Goal: Task Accomplishment & Management: Use online tool/utility

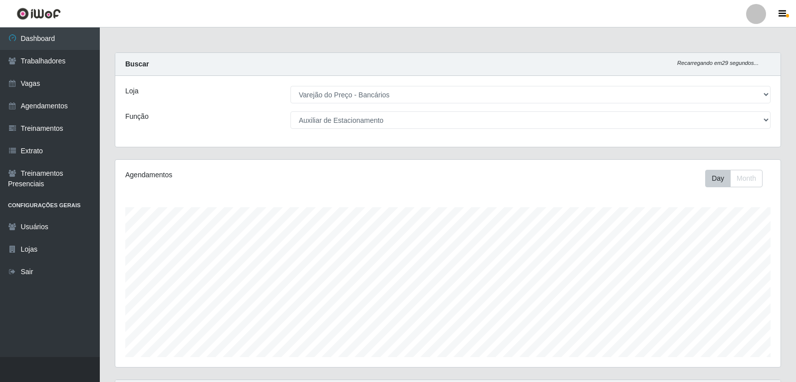
select select "157"
select select "4"
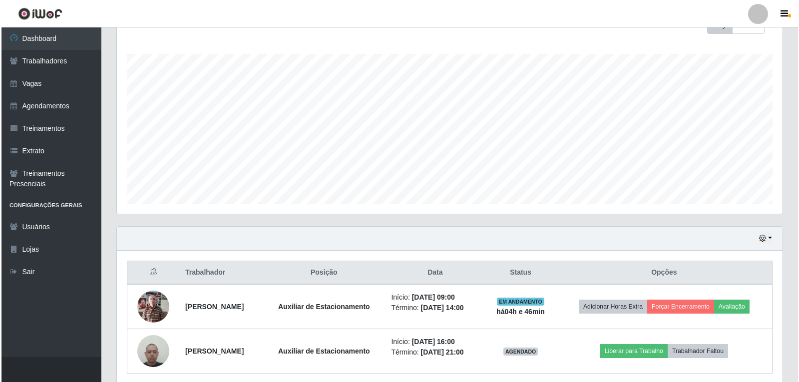
scroll to position [207, 666]
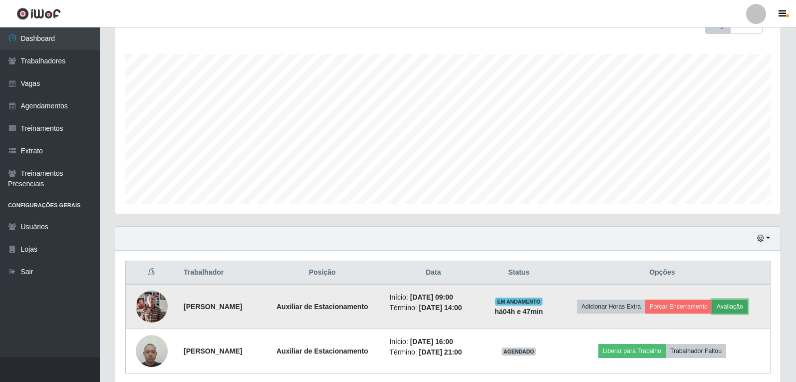
click at [748, 309] on button "Avaliação" at bounding box center [730, 307] width 35 height 14
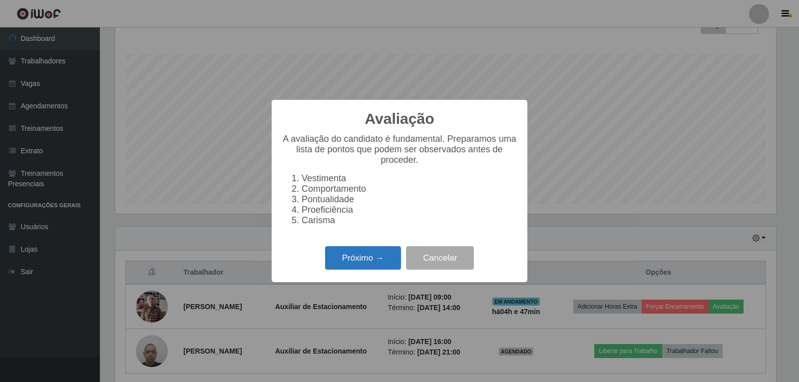
click at [355, 267] on button "Próximo →" at bounding box center [363, 257] width 76 height 23
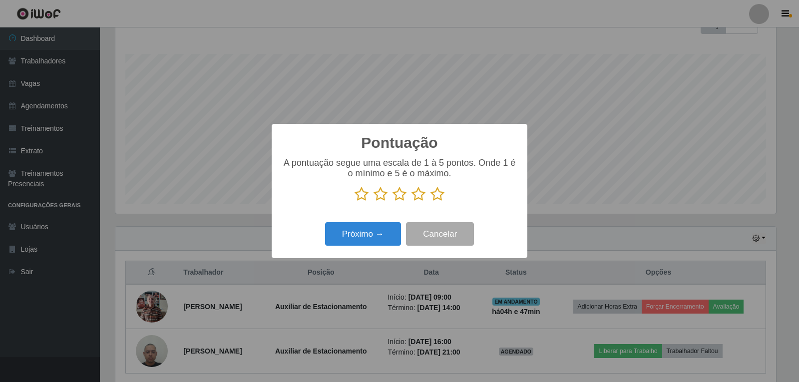
click at [436, 195] on icon at bounding box center [437, 194] width 14 height 15
click at [430, 202] on input "radio" at bounding box center [430, 202] width 0 height 0
click at [357, 244] on button "Próximo →" at bounding box center [363, 233] width 76 height 23
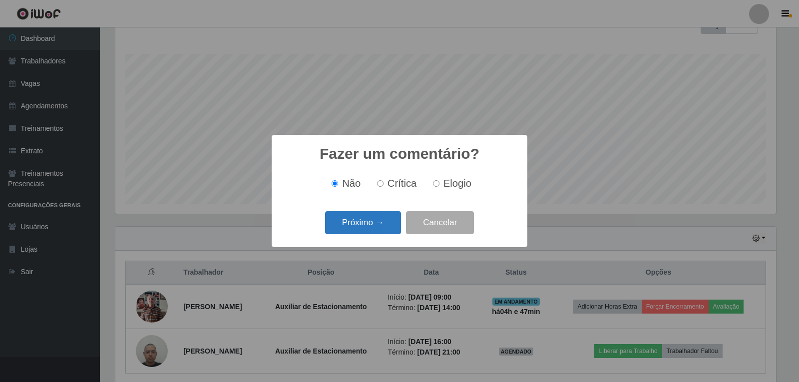
click at [375, 232] on button "Próximo →" at bounding box center [363, 222] width 76 height 23
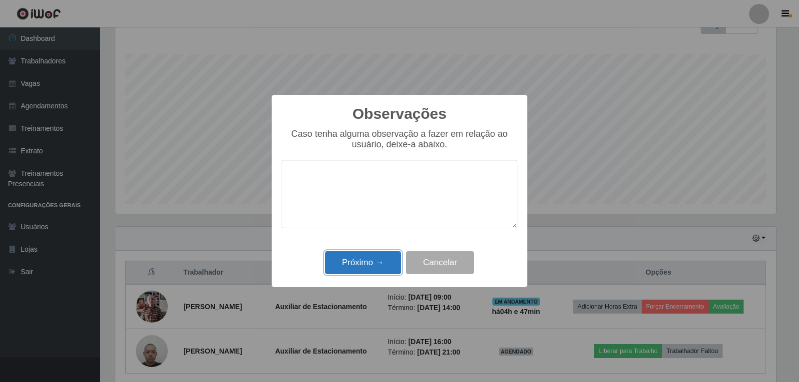
click at [372, 271] on button "Próximo →" at bounding box center [363, 262] width 76 height 23
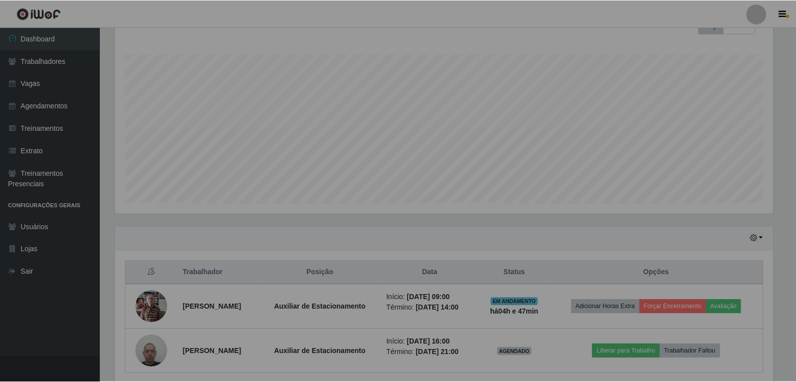
scroll to position [207, 666]
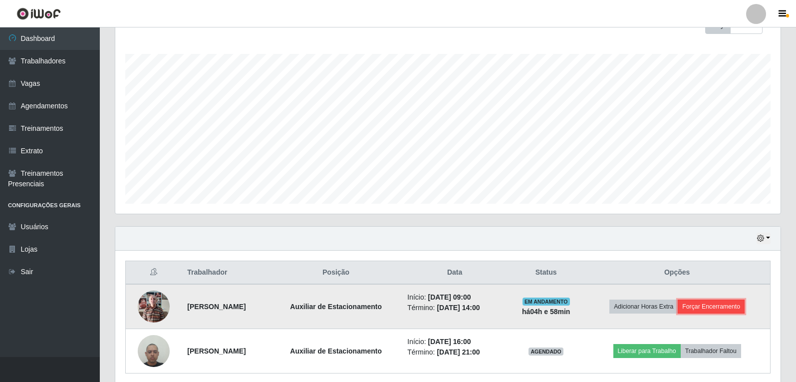
click at [698, 307] on button "Forçar Encerramento" at bounding box center [711, 307] width 67 height 14
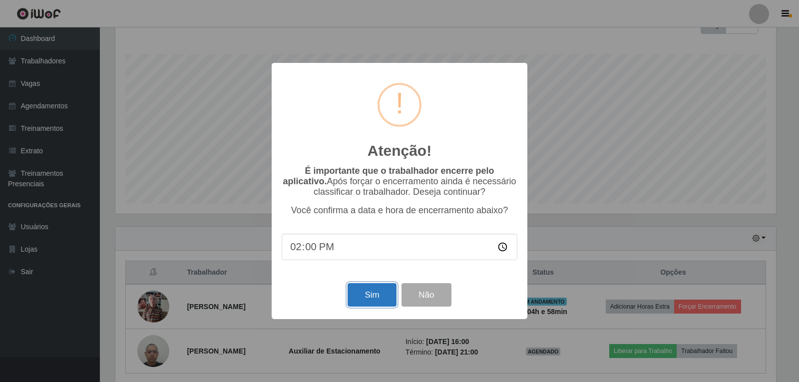
click at [369, 300] on button "Sim" at bounding box center [372, 294] width 48 height 23
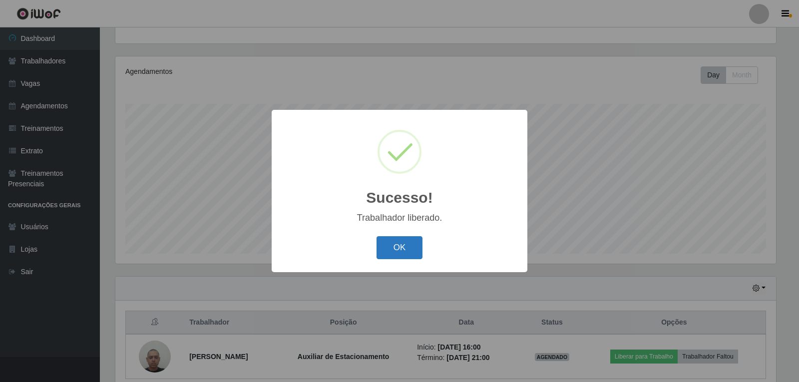
click at [383, 242] on button "OK" at bounding box center [399, 247] width 46 height 23
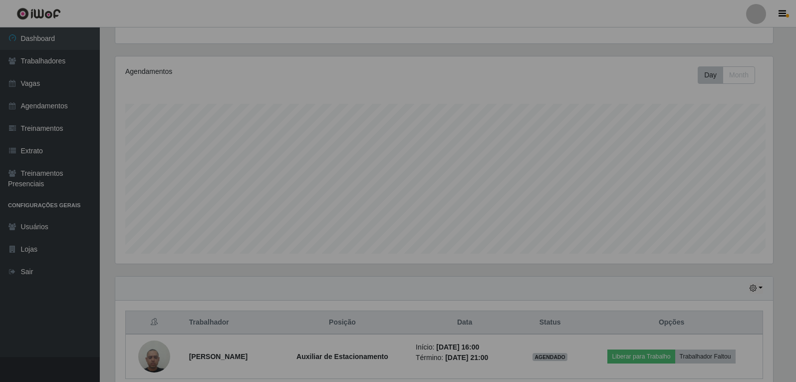
scroll to position [207, 666]
